Goal: Task Accomplishment & Management: Use online tool/utility

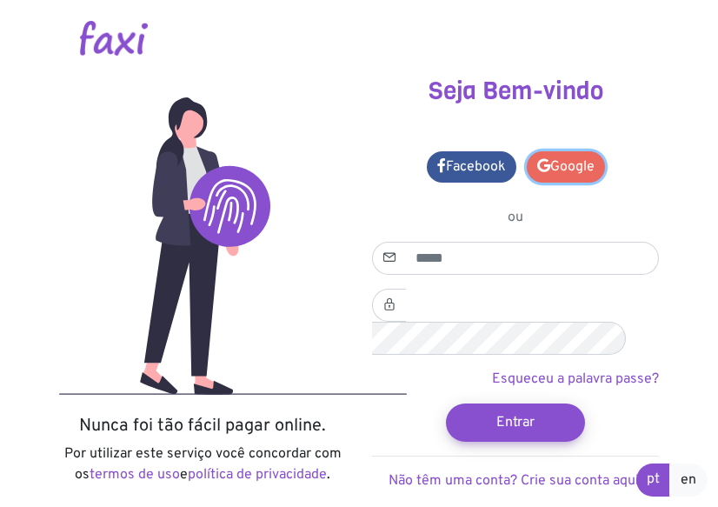
click at [560, 170] on link "Google" at bounding box center [566, 166] width 78 height 31
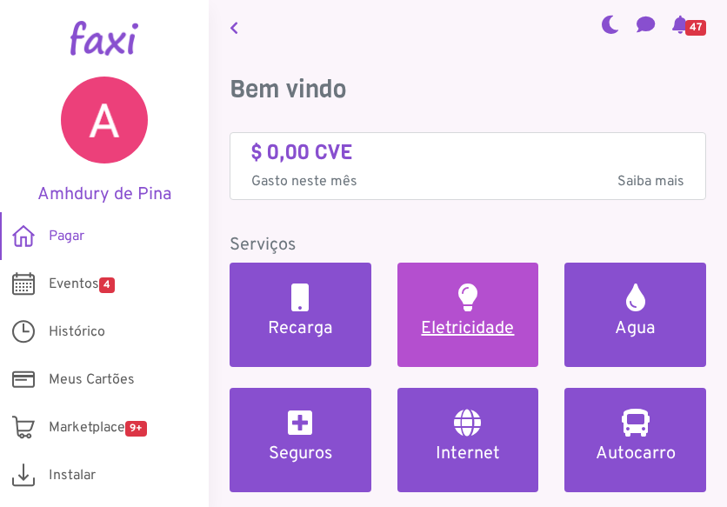
click at [458, 303] on h2 at bounding box center [467, 297] width 19 height 28
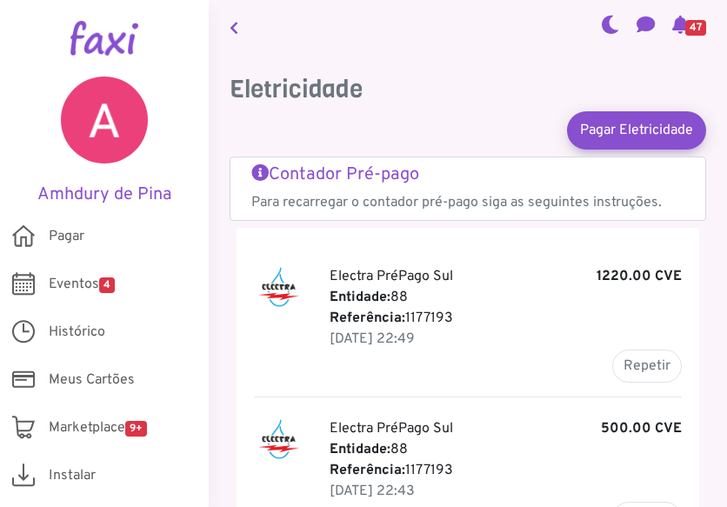
drag, startPoint x: 717, startPoint y: 22, endPoint x: 724, endPoint y: 90, distance: 68.2
click at [724, 90] on main "47 Eletricidade Pagar Eletricidade Contador Pré-pago Para recarregar o contador…" at bounding box center [468, 253] width 518 height 507
